Goal: Transaction & Acquisition: Purchase product/service

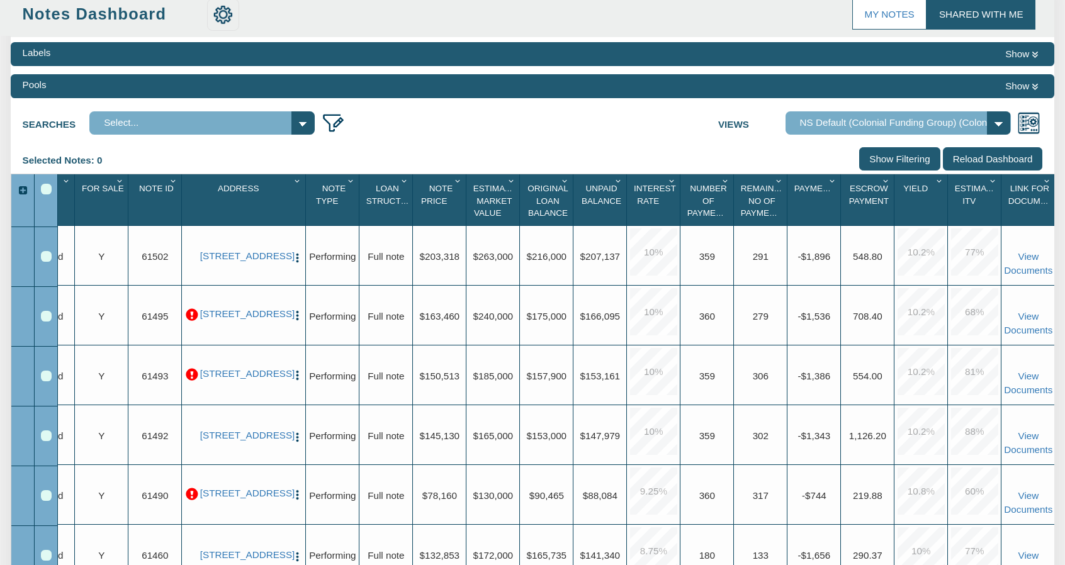
scroll to position [104, 0]
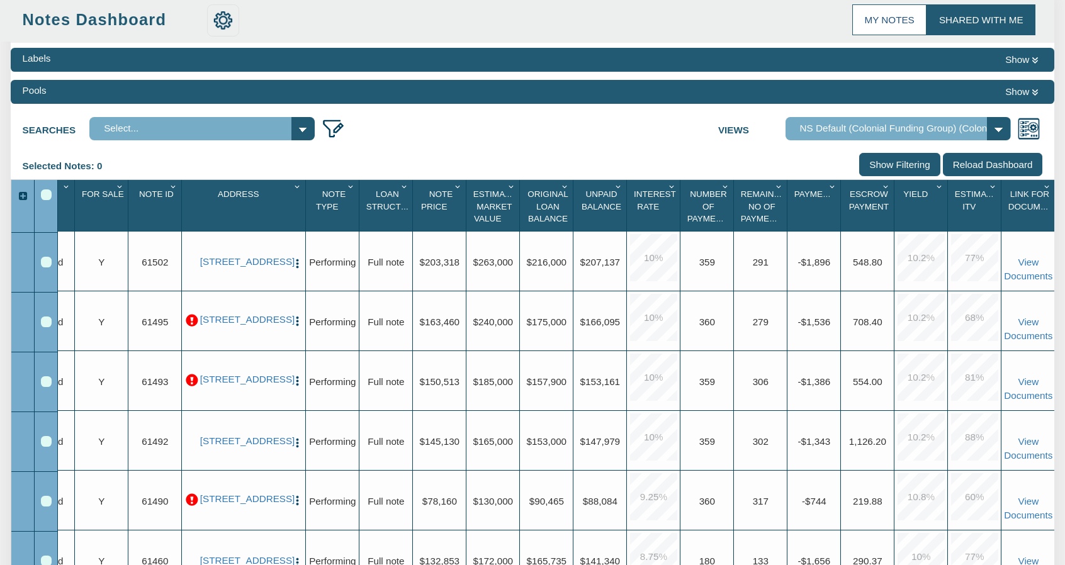
click at [882, 11] on link "My Notes" at bounding box center [889, 19] width 74 height 30
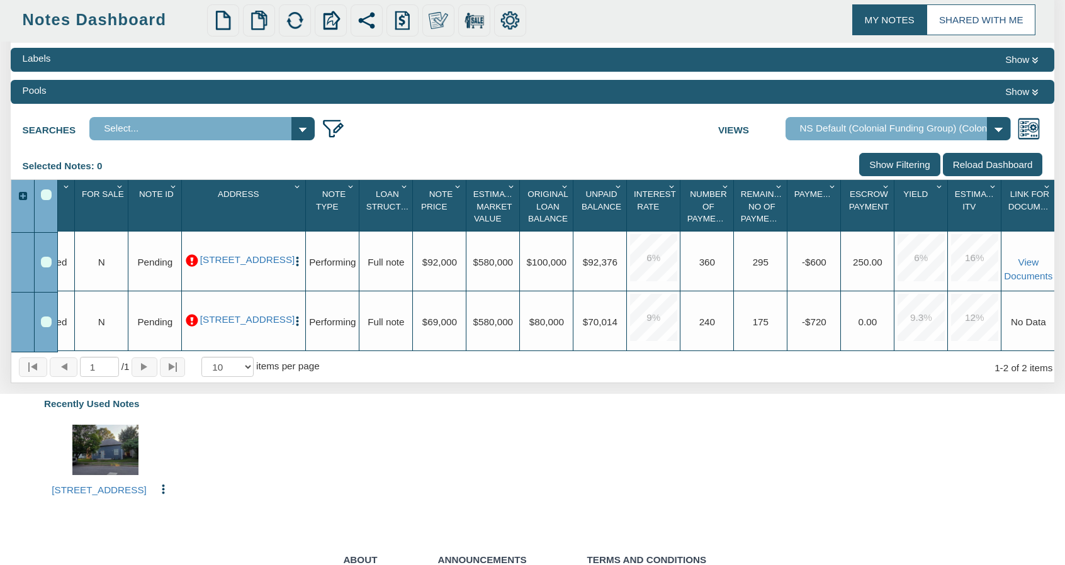
click at [983, 18] on link "Shared with Me" at bounding box center [980, 19] width 109 height 30
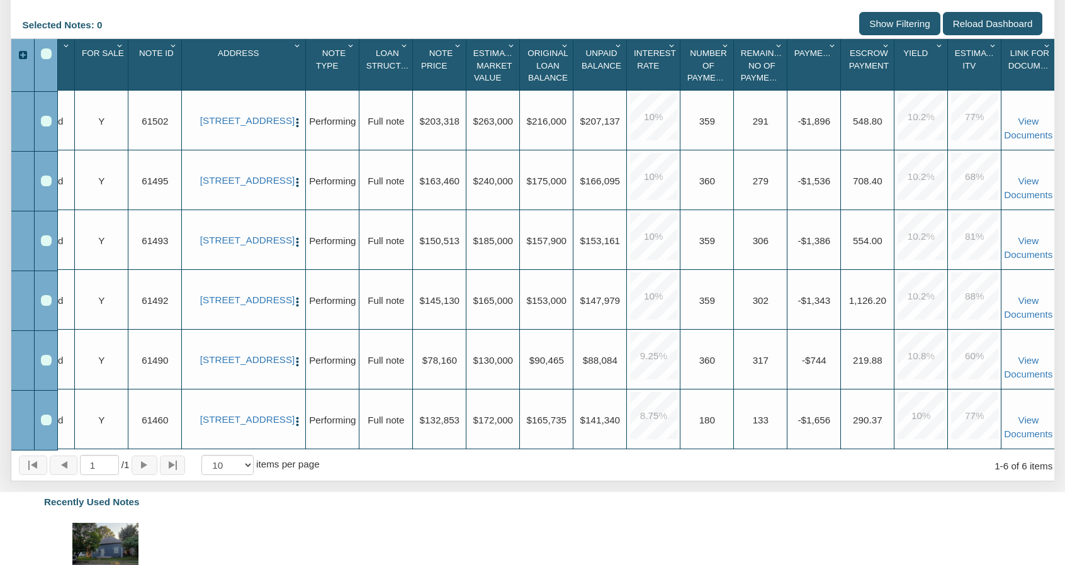
scroll to position [245, 0]
click at [471, 349] on div "Upgrade $130,000" at bounding box center [492, 360] width 53 height 60
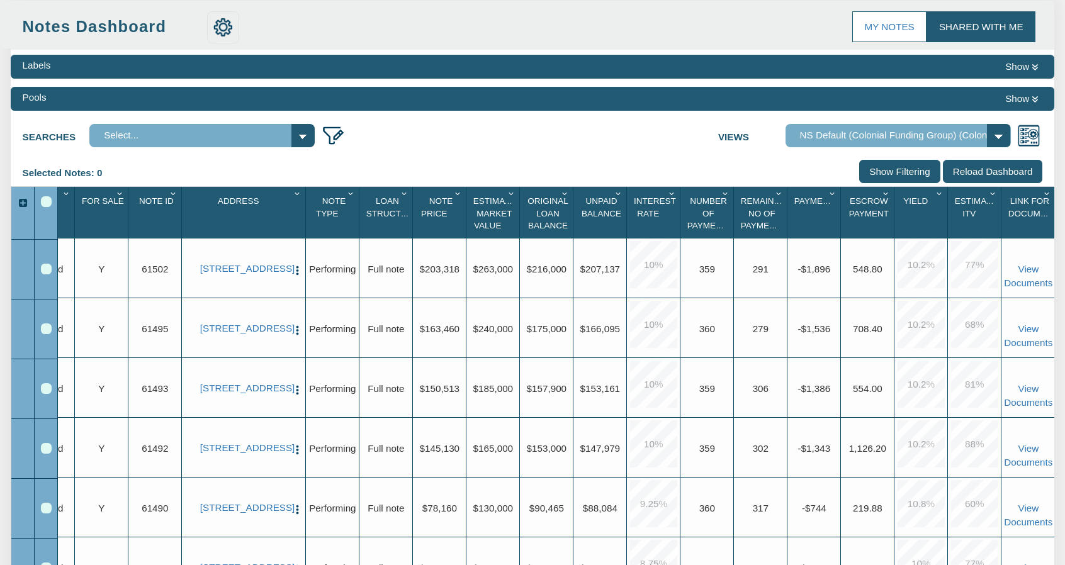
scroll to position [0, 0]
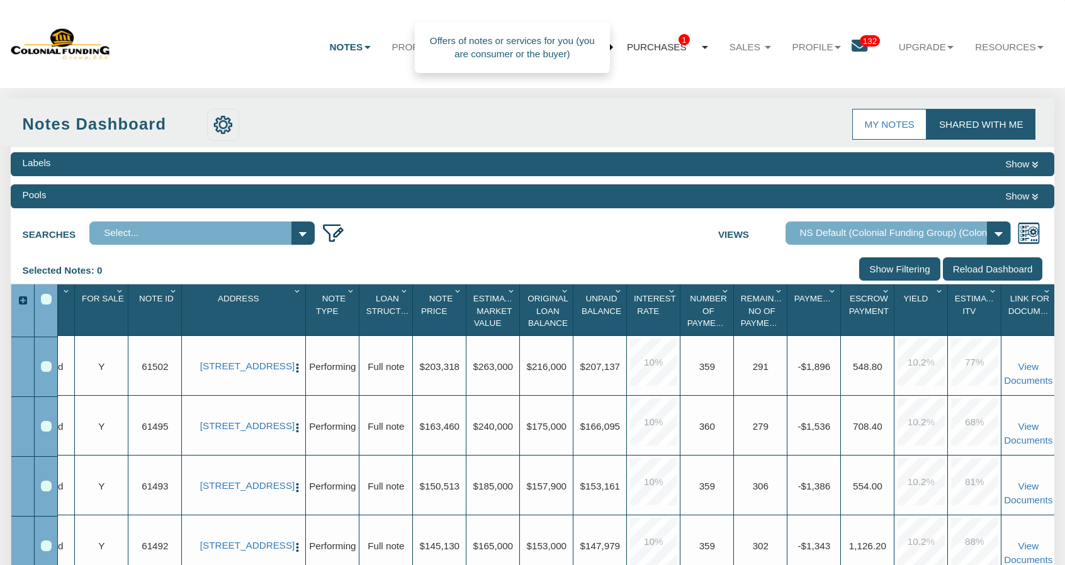
click at [688, 48] on link "Purchases 1" at bounding box center [667, 47] width 103 height 35
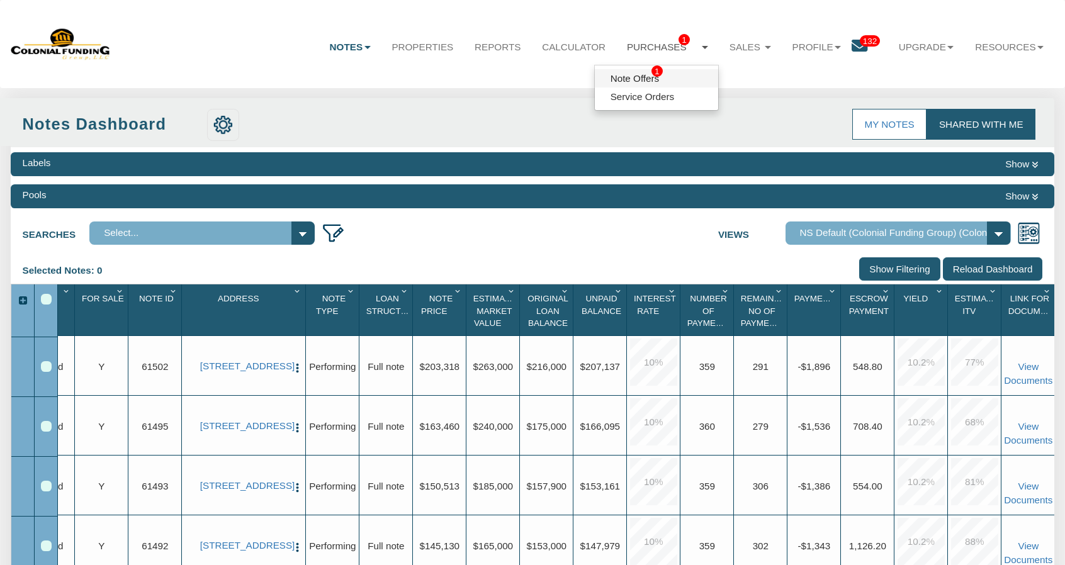
click at [630, 77] on link "Note Offers 1" at bounding box center [656, 78] width 123 height 18
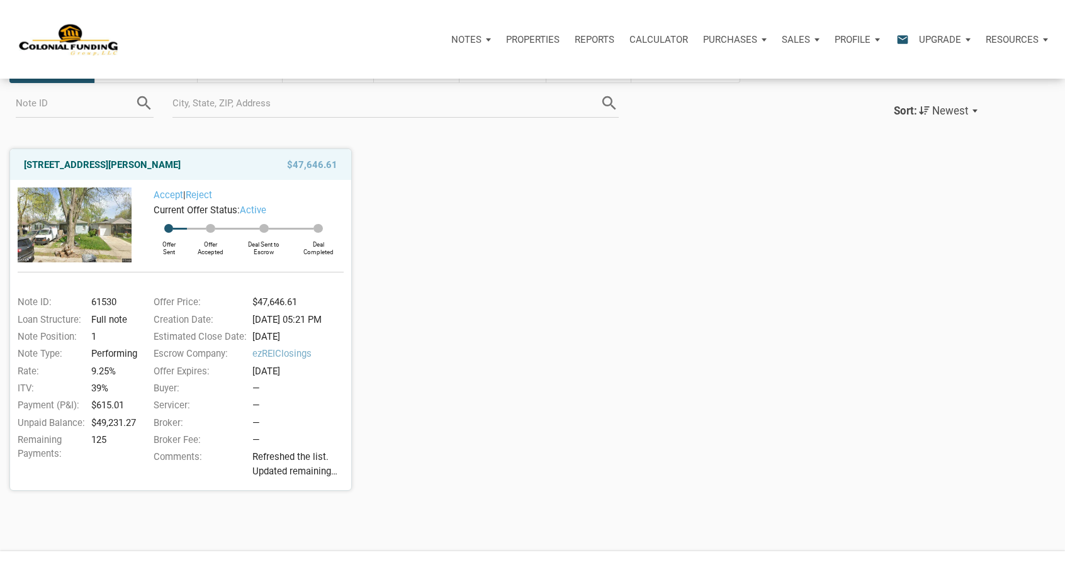
scroll to position [98, 0]
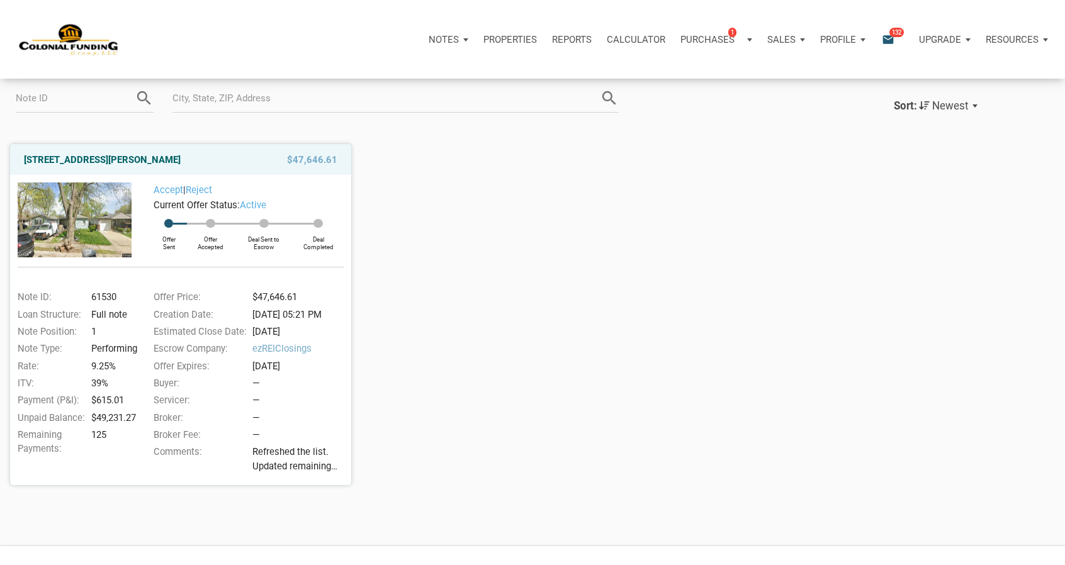
click at [296, 468] on span "Refreshed the list. Updated remaining payments on a few notes. We have 8 notes …" at bounding box center [300, 459] width 97 height 28
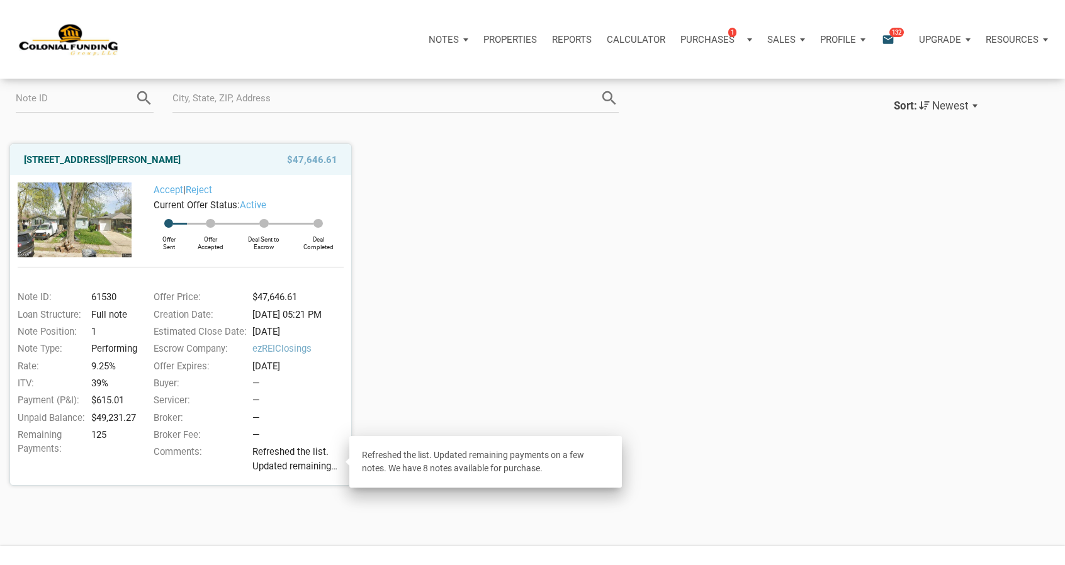
click at [566, 319] on div "[STREET_ADDRESS][PERSON_NAME] $47,646.61 Accept | Reject Current Offer Status: …" at bounding box center [532, 309] width 1065 height 351
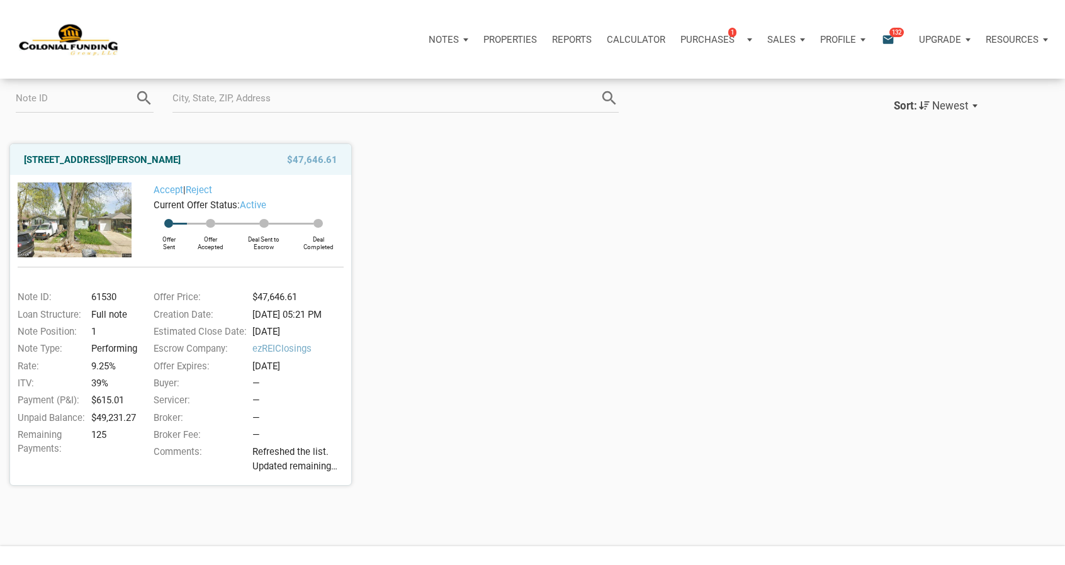
click at [514, 169] on div "[STREET_ADDRESS][PERSON_NAME] $47,646.61 Accept | Reject Current Offer Status: …" at bounding box center [532, 309] width 1065 height 351
click at [733, 359] on div "[STREET_ADDRESS][PERSON_NAME] $47,646.61 Accept | Reject Current Offer Status: …" at bounding box center [532, 309] width 1065 height 351
click at [300, 442] on div "—" at bounding box center [299, 435] width 101 height 14
click at [150, 155] on link "[STREET_ADDRESS][PERSON_NAME]" at bounding box center [102, 159] width 157 height 15
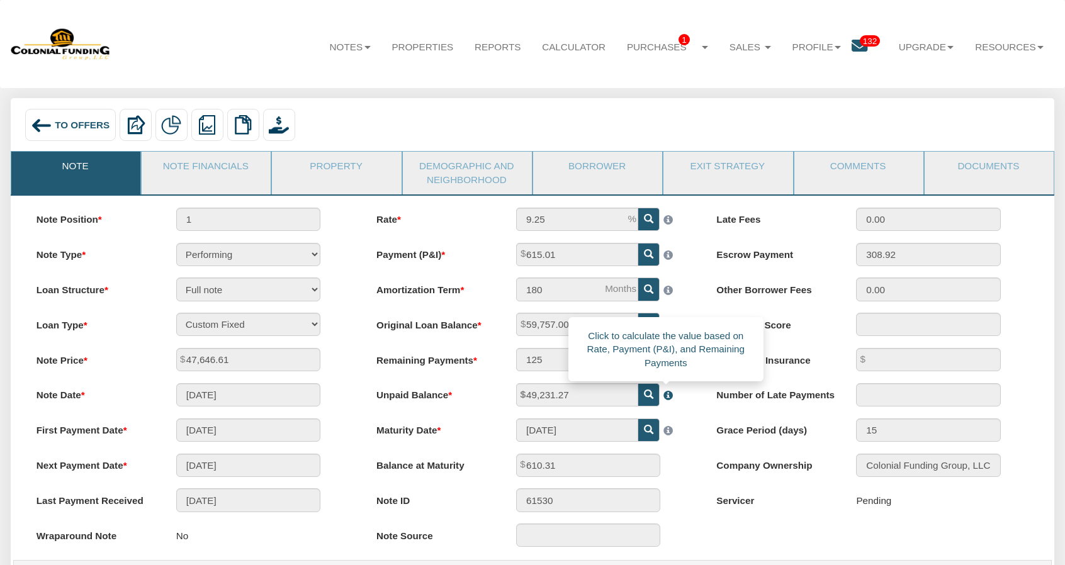
click at [664, 401] on span at bounding box center [666, 393] width 13 height 18
click at [670, 401] on span at bounding box center [666, 393] width 13 height 18
click at [668, 393] on span at bounding box center [666, 393] width 13 height 18
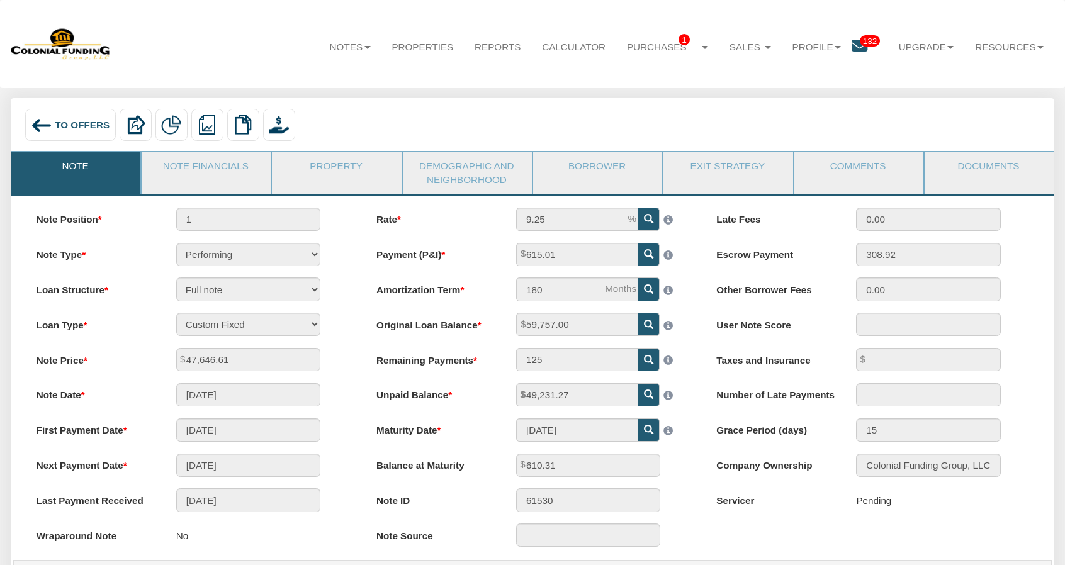
click at [648, 400] on icon at bounding box center [648, 394] width 9 height 9
click at [687, 412] on div "Rate 9.25 Payment (P&I) 615.01 Amortization Term 180 125" at bounding box center [533, 383] width 340 height 351
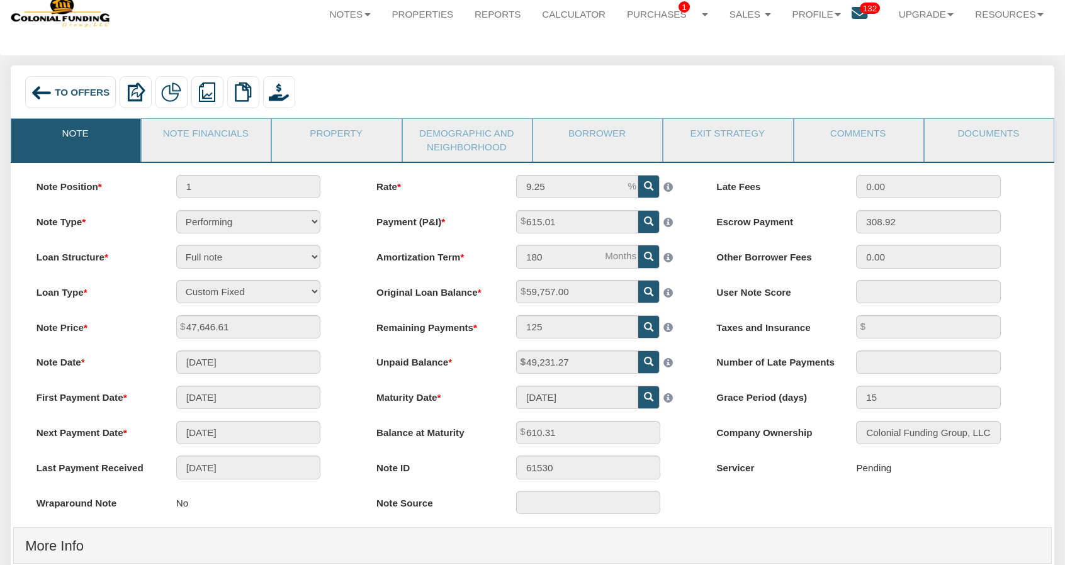
scroll to position [32, 0]
